Goal: Information Seeking & Learning: Learn about a topic

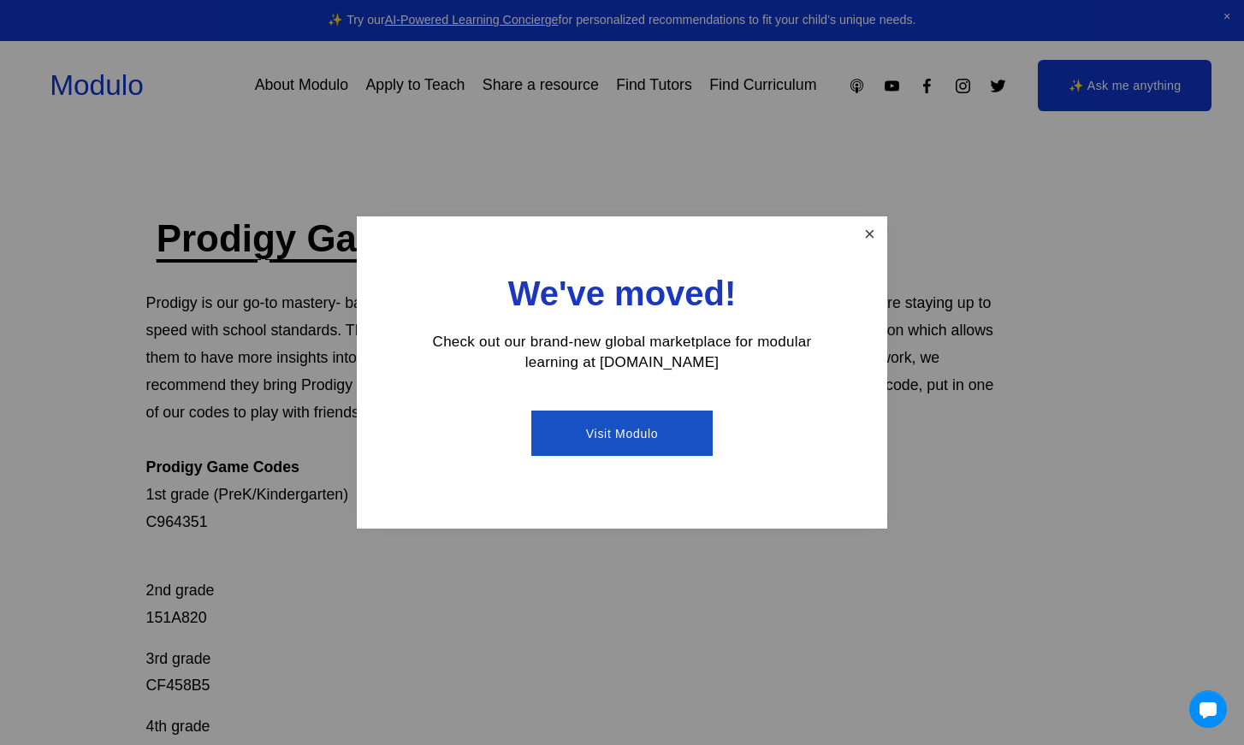
click at [874, 234] on link "Close" at bounding box center [870, 234] width 30 height 30
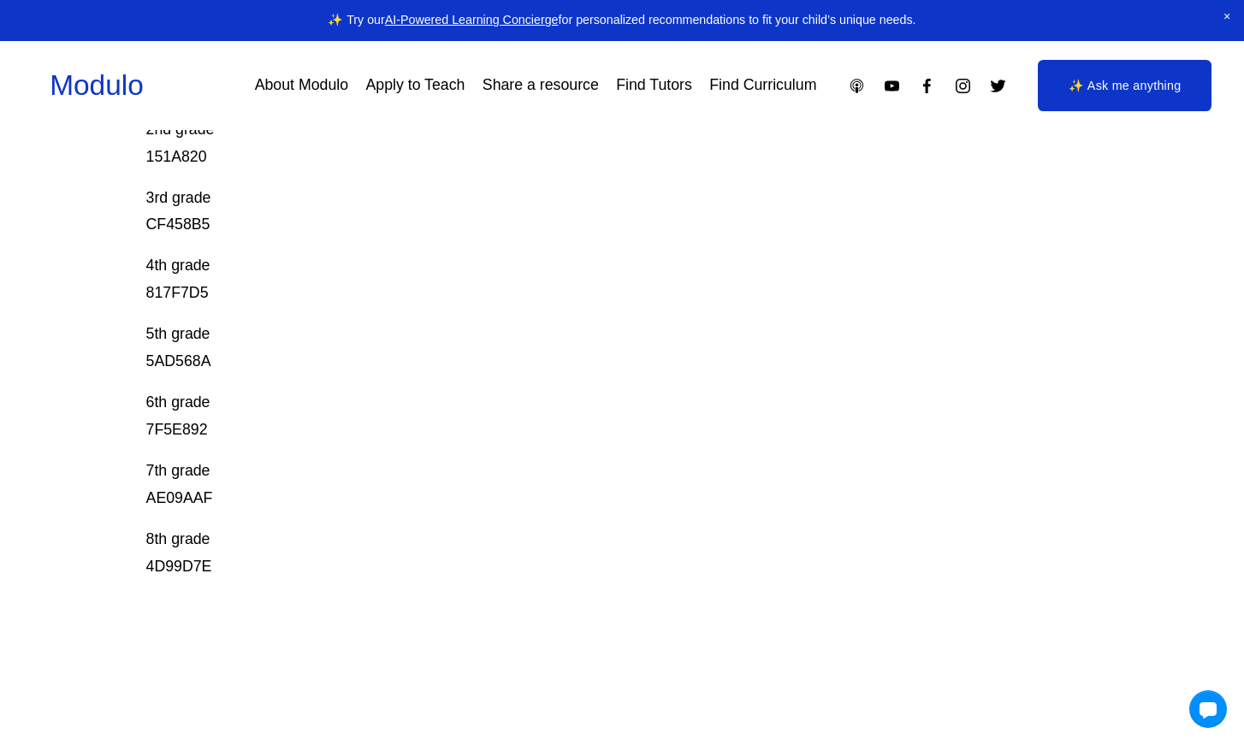
scroll to position [448, 0]
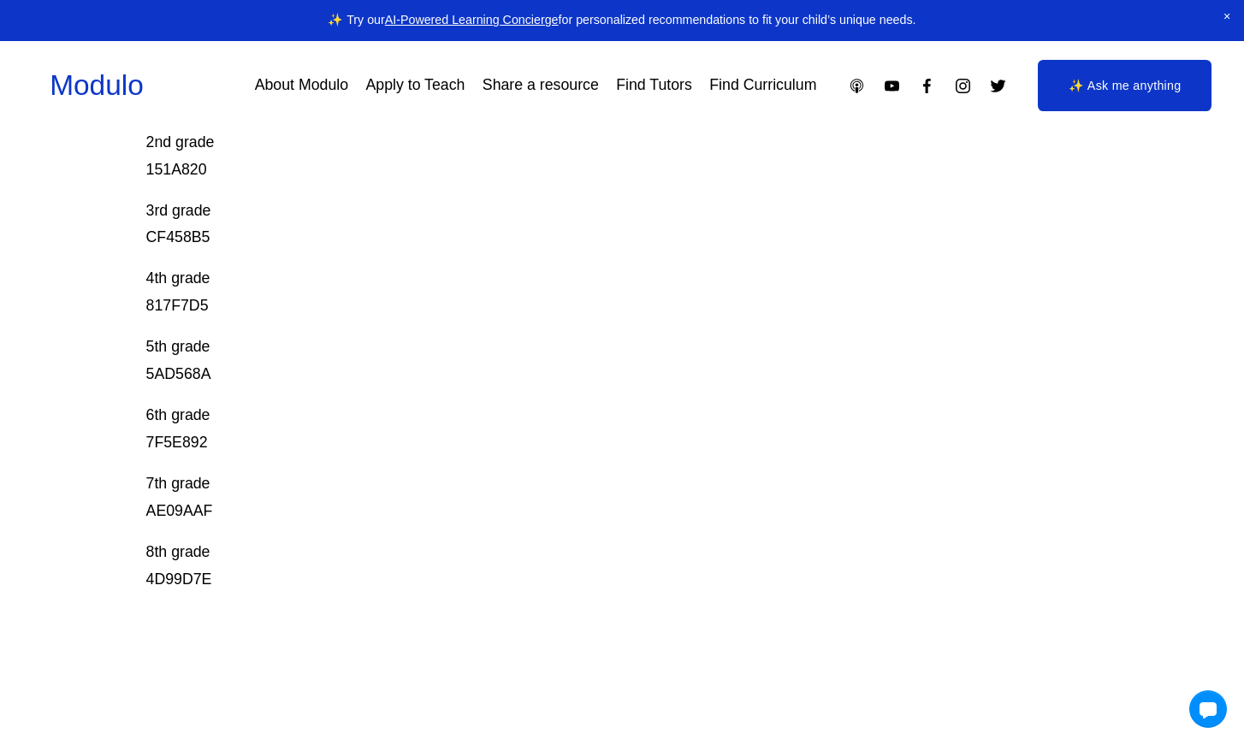
click at [291, 318] on p "4th grade 817F7D5" at bounding box center [574, 292] width 857 height 55
drag, startPoint x: 217, startPoint y: 584, endPoint x: 141, endPoint y: 552, distance: 82.5
click at [141, 552] on div "Prodigy Game Codes Prodigy is our go-to mastery- based tool to give kids lots o…" at bounding box center [622, 305] width 1244 height 1079
copy p "8th grade 4D99D7E"
